Goal: Find specific page/section: Find specific page/section

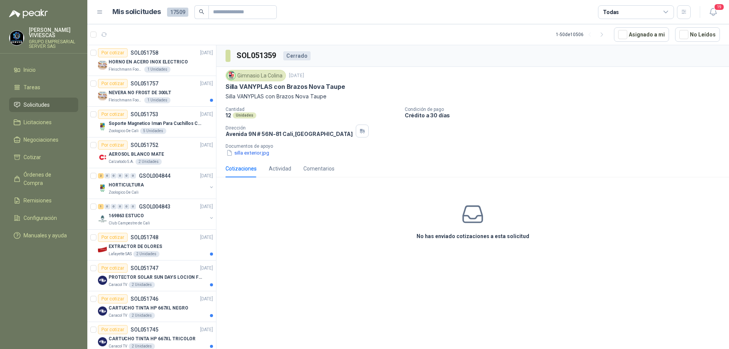
click at [256, 77] on div "Gimnasio La Colina" at bounding box center [256, 75] width 60 height 11
click at [279, 167] on div "Actividad" at bounding box center [280, 168] width 22 height 8
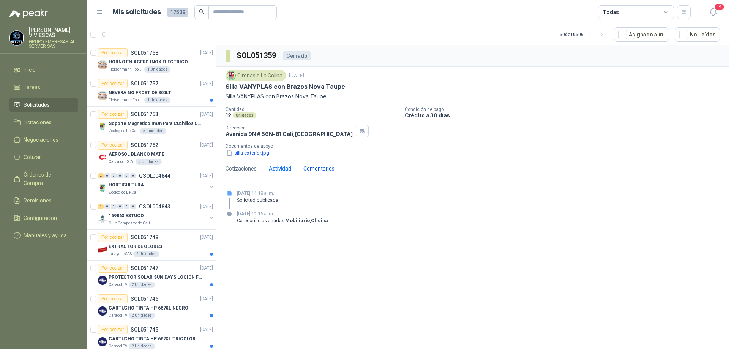
drag, startPoint x: 316, startPoint y: 169, endPoint x: 315, endPoint y: 164, distance: 4.6
click at [315, 168] on div "Comentarios" at bounding box center [318, 168] width 31 height 8
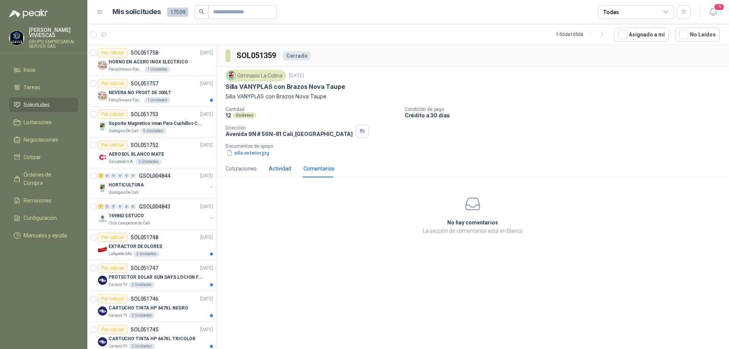
click at [281, 168] on div "Actividad" at bounding box center [280, 168] width 22 height 8
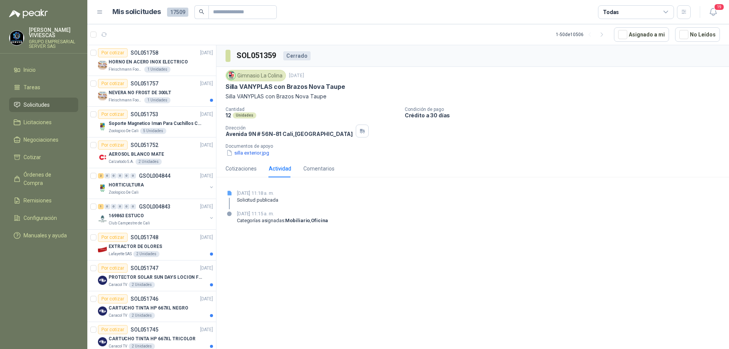
click at [264, 80] on div "Gimnasio La Colina" at bounding box center [256, 75] width 60 height 11
click at [276, 174] on div "Actividad" at bounding box center [280, 168] width 22 height 17
click at [263, 94] on p "Silla VANYPLAS con Brazos Nova Taupe" at bounding box center [473, 96] width 494 height 8
click at [253, 80] on div "Gimnasio La Colina" at bounding box center [256, 75] width 60 height 11
click at [251, 92] on p "Silla VANYPLAS con Brazos Nova Taupe" at bounding box center [473, 96] width 494 height 8
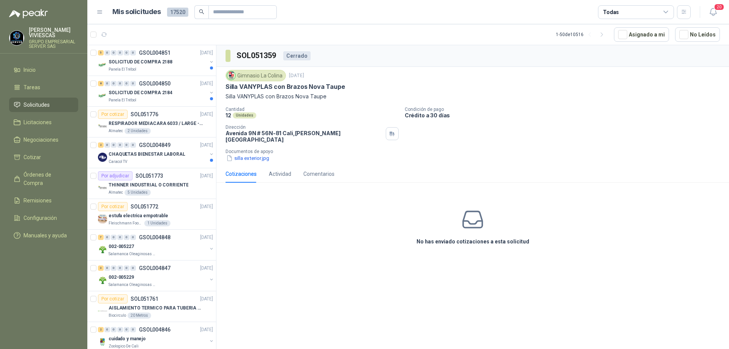
click at [241, 170] on div "Cotizaciones" at bounding box center [241, 174] width 31 height 8
click at [277, 172] on div "Actividad" at bounding box center [280, 174] width 22 height 8
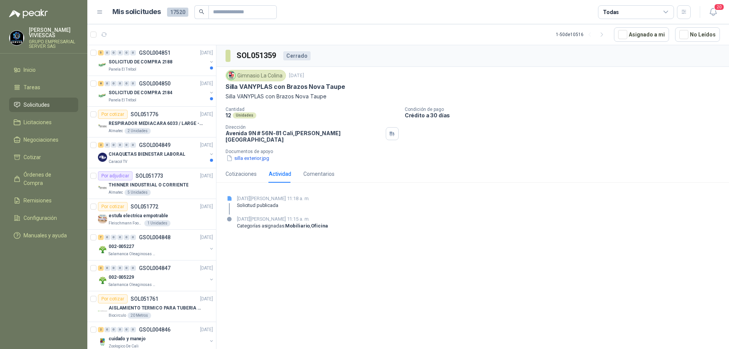
click at [277, 170] on div "Actividad" at bounding box center [280, 174] width 22 height 8
click at [324, 170] on div "Comentarios" at bounding box center [318, 174] width 31 height 8
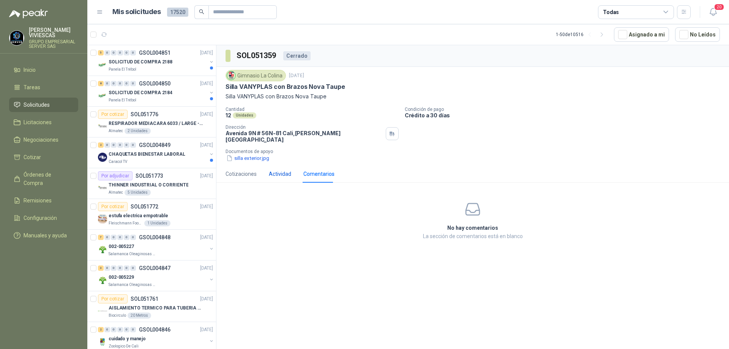
click at [285, 170] on div "Actividad" at bounding box center [280, 174] width 22 height 8
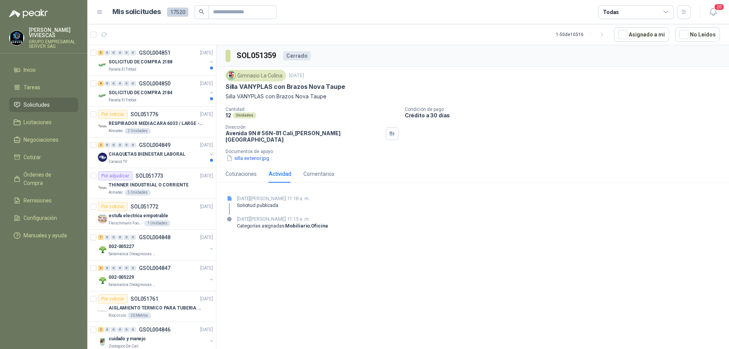
click at [245, 195] on p "[DATE][PERSON_NAME] 11:18 a. m." at bounding box center [273, 199] width 73 height 8
click at [257, 202] on div "Solicitud publicada" at bounding box center [273, 205] width 73 height 6
click at [256, 223] on div "[DATE][PERSON_NAME] 11:15 a. m. Categorías asignadas: Mobiliario , Oficina" at bounding box center [282, 225] width 91 height 20
drag, startPoint x: 255, startPoint y: 221, endPoint x: 269, endPoint y: 223, distance: 14.1
click at [256, 223] on p "Categorías asignadas: Mobiliario , Oficina" at bounding box center [282, 226] width 91 height 6
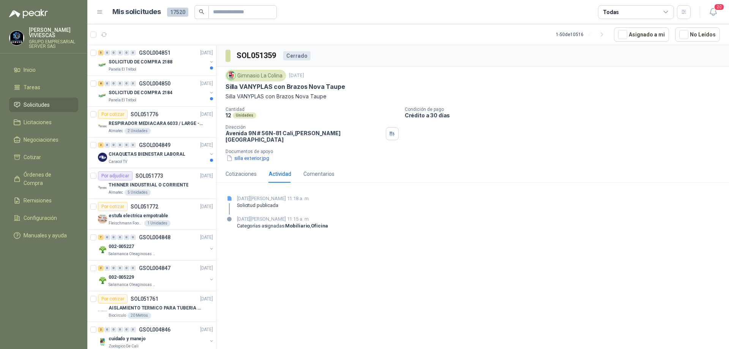
click at [305, 224] on div "[DATE][PERSON_NAME] 11:15 a. m. Categorías asignadas: Mobiliario , Oficina" at bounding box center [282, 225] width 91 height 20
